Goal: Find specific page/section: Find specific page/section

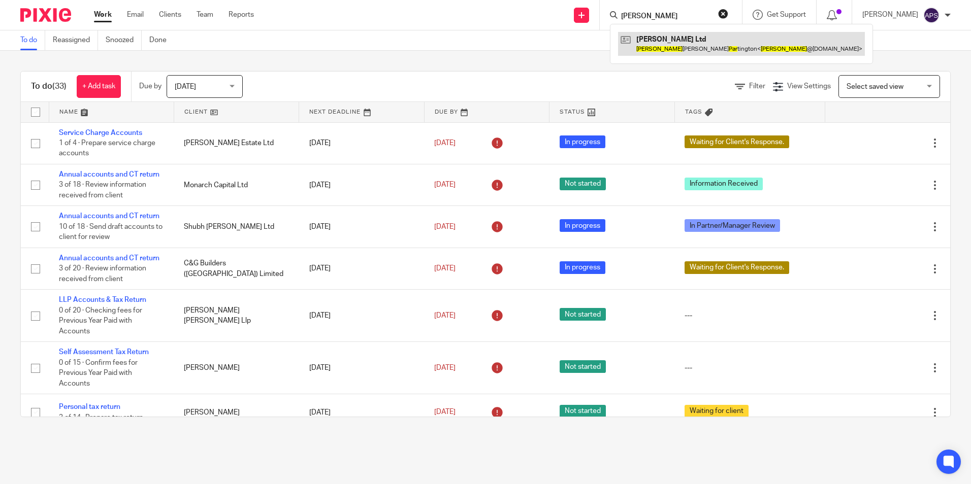
type input "oliver par"
click at [675, 43] on link at bounding box center [741, 43] width 247 height 23
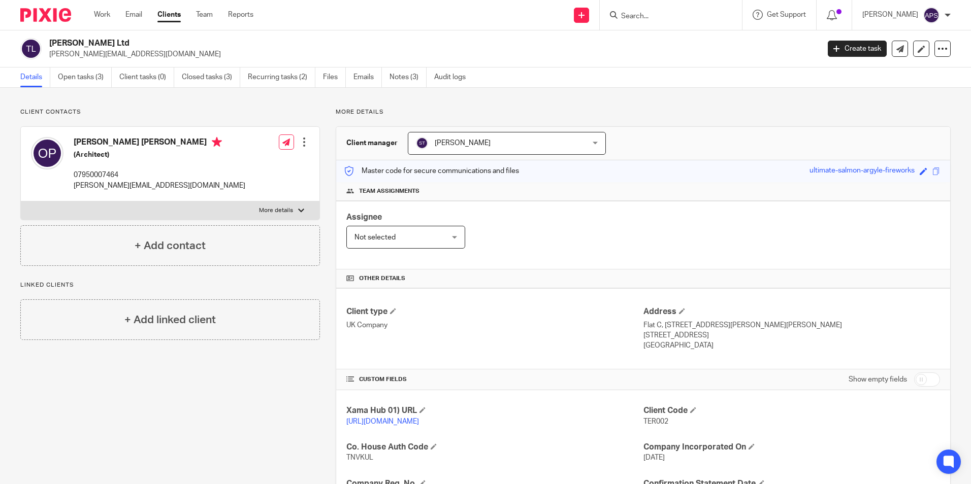
click at [704, 55] on p "[PERSON_NAME][EMAIL_ADDRESS][DOMAIN_NAME]" at bounding box center [430, 54] width 763 height 10
click at [712, 49] on p "[PERSON_NAME][EMAIL_ADDRESS][DOMAIN_NAME]" at bounding box center [430, 54] width 763 height 10
click at [662, 56] on p "[PERSON_NAME][EMAIL_ADDRESS][DOMAIN_NAME]" at bounding box center [430, 54] width 763 height 10
click at [749, 108] on div "Client contacts [PERSON_NAME] [PERSON_NAME] (Architect) 07950007464 [PERSON_NAM…" at bounding box center [485, 367] width 971 height 558
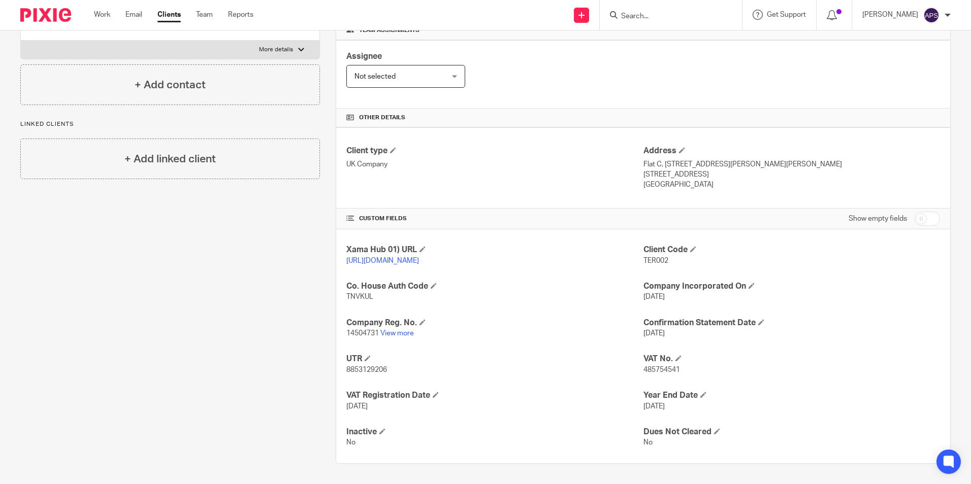
click at [239, 265] on div "Client contacts [PERSON_NAME] [PERSON_NAME] (Architect) 07950007464 [PERSON_NAM…" at bounding box center [162, 205] width 315 height 517
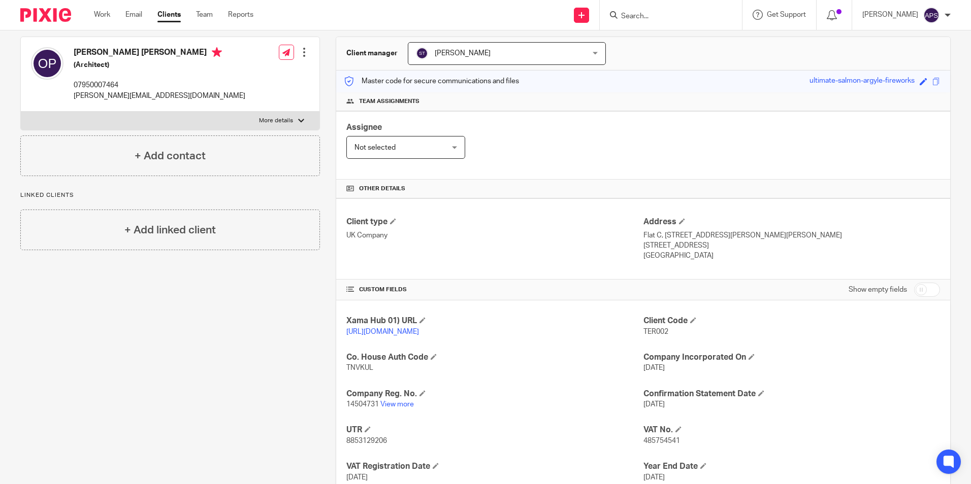
scroll to position [0, 0]
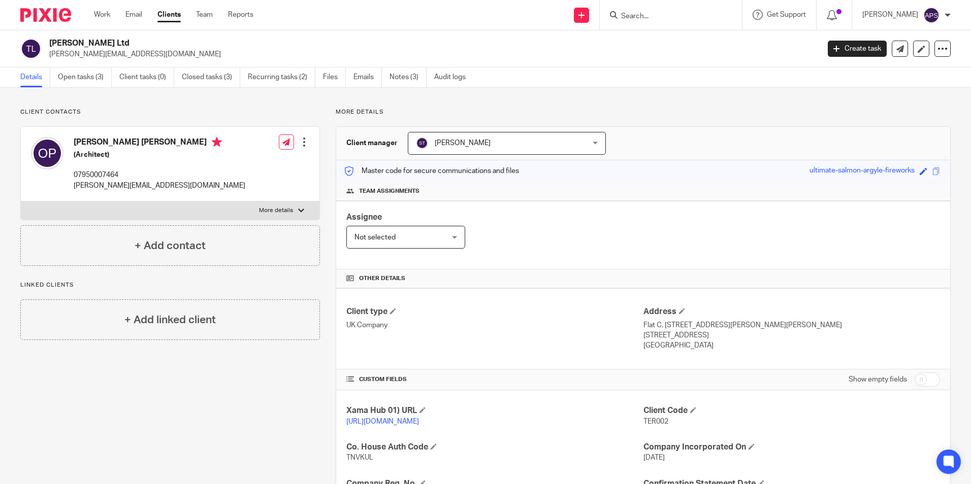
click at [734, 107] on div "Client contacts [PERSON_NAME] [PERSON_NAME] (Architect) 07950007464 [PERSON_NAM…" at bounding box center [485, 367] width 971 height 558
